Goal: Task Accomplishment & Management: Manage account settings

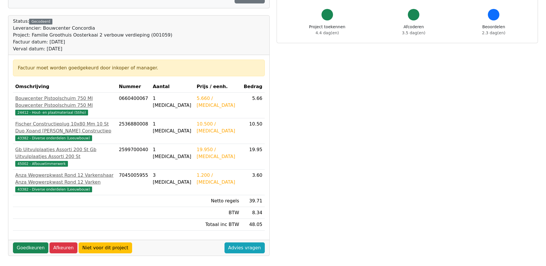
scroll to position [58, 0]
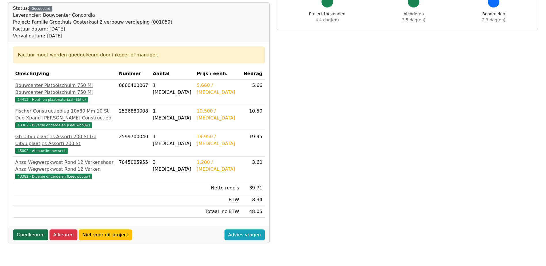
click at [22, 229] on link "Goedkeuren" at bounding box center [30, 234] width 35 height 11
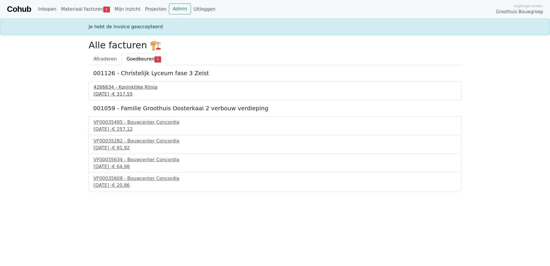
click at [129, 87] on div "4266634 - Koninklijke Rijnja" at bounding box center [274, 87] width 363 height 7
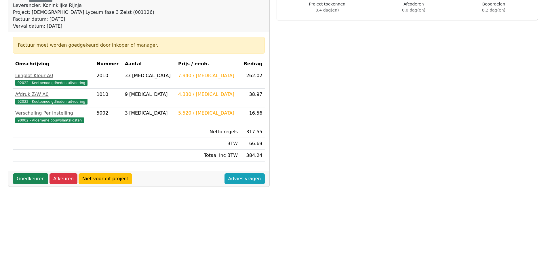
scroll to position [29, 0]
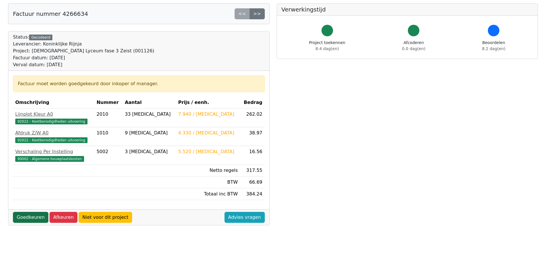
click at [33, 215] on link "Goedkeuren" at bounding box center [30, 217] width 35 height 11
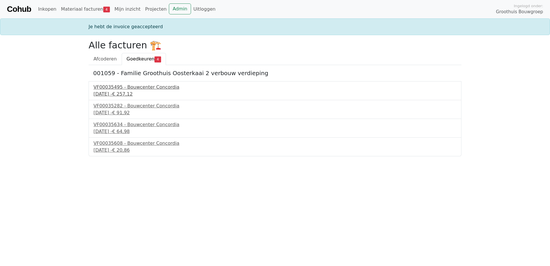
click at [134, 87] on div "VF00035495 - Bouwcenter Concordia" at bounding box center [274, 87] width 363 height 7
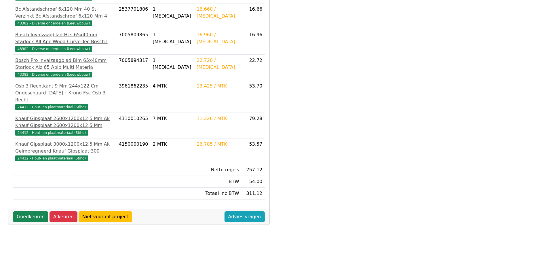
scroll to position [161, 0]
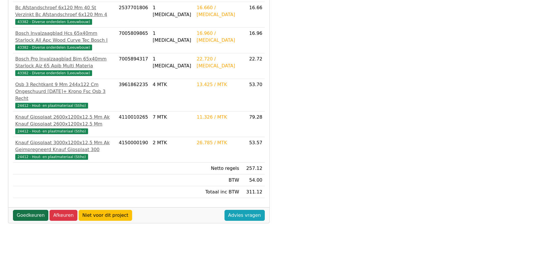
click at [30, 215] on link "Goedkeuren" at bounding box center [30, 215] width 35 height 11
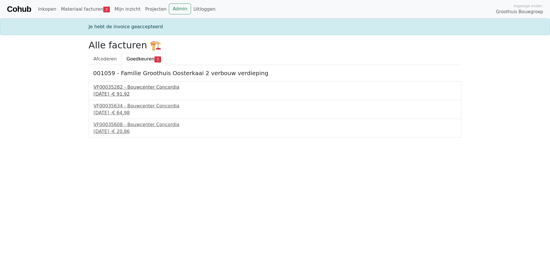
click at [142, 87] on div "VF00035282 - Bouwcenter Concordia" at bounding box center [274, 87] width 363 height 7
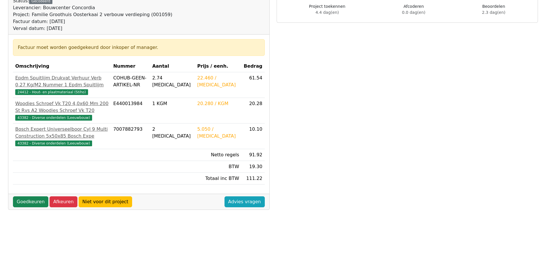
scroll to position [86, 0]
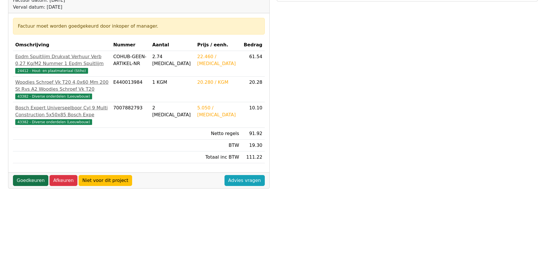
click at [36, 186] on link "Goedkeuren" at bounding box center [30, 180] width 35 height 11
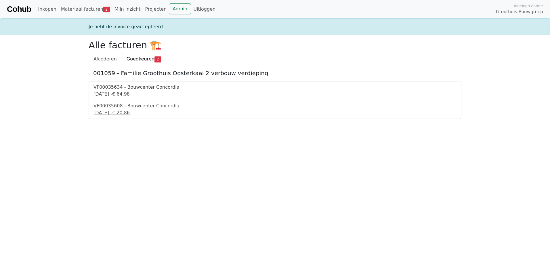
click at [130, 87] on div "VF00035634 - Bouwcenter Concordia" at bounding box center [274, 87] width 363 height 7
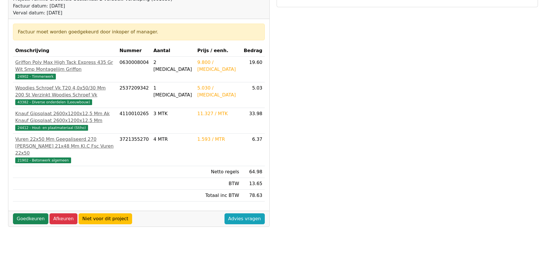
scroll to position [86, 0]
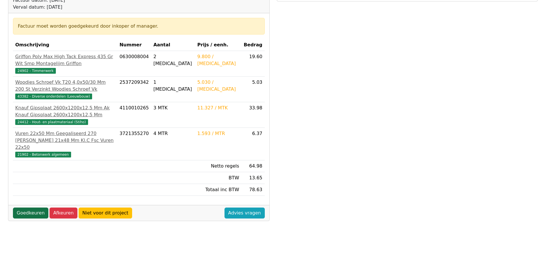
click at [24, 207] on link "Goedkeuren" at bounding box center [30, 212] width 35 height 11
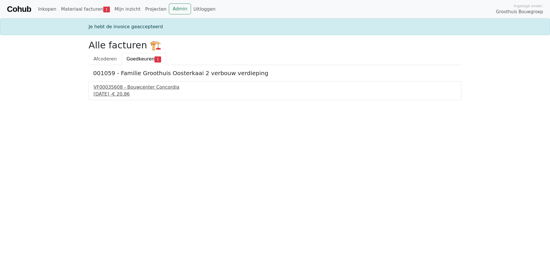
click at [123, 86] on div "VF00035608 - Bouwcenter Concordia" at bounding box center [274, 87] width 363 height 7
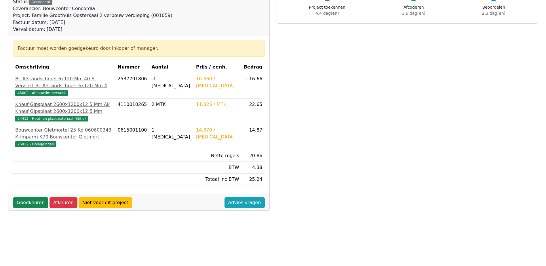
scroll to position [86, 0]
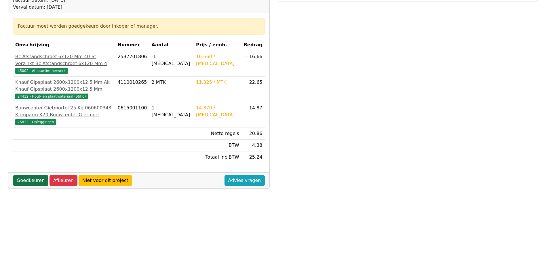
click at [32, 186] on link "Goedkeuren" at bounding box center [30, 180] width 35 height 11
